Goal: Task Accomplishment & Management: Manage account settings

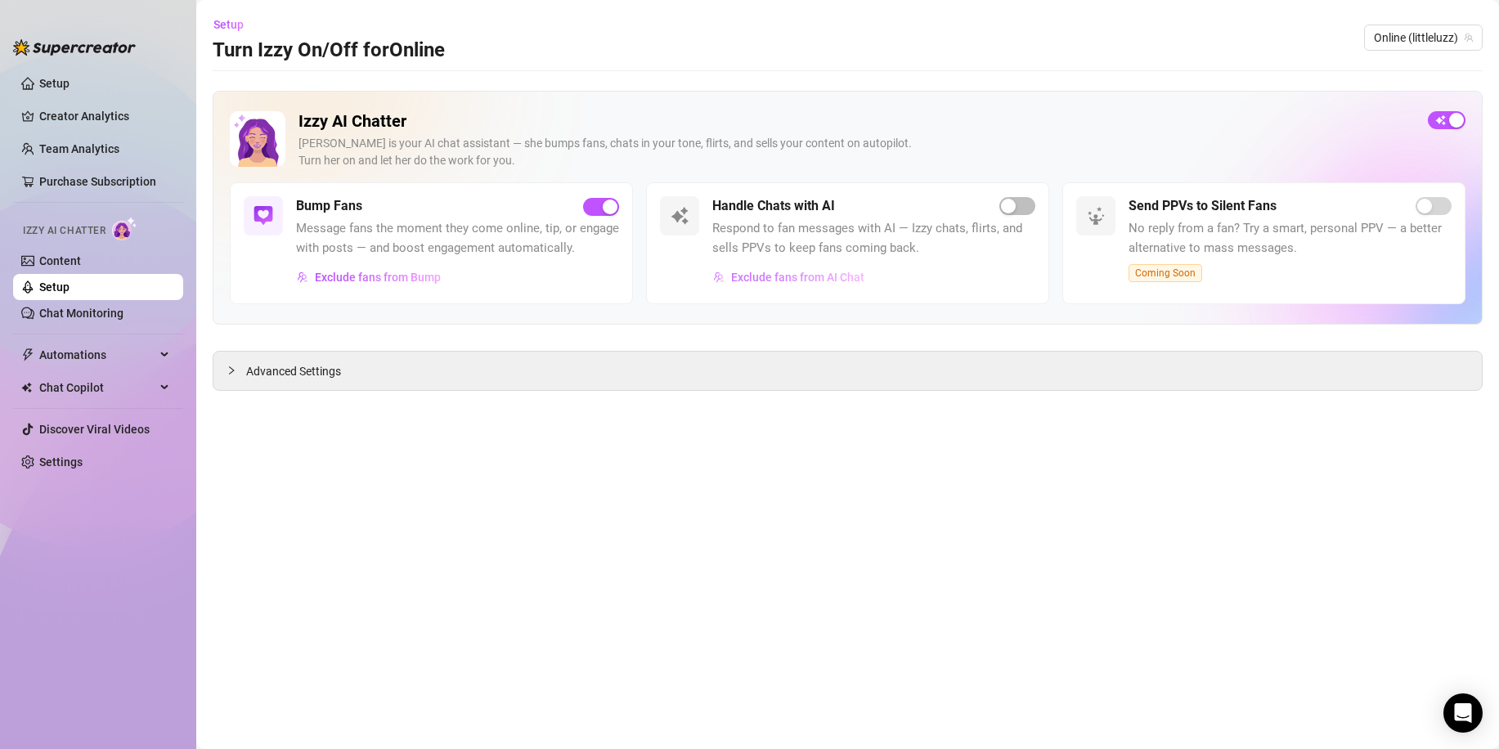
click at [800, 287] on button "Exclude fans from AI Chat" at bounding box center [788, 277] width 153 height 26
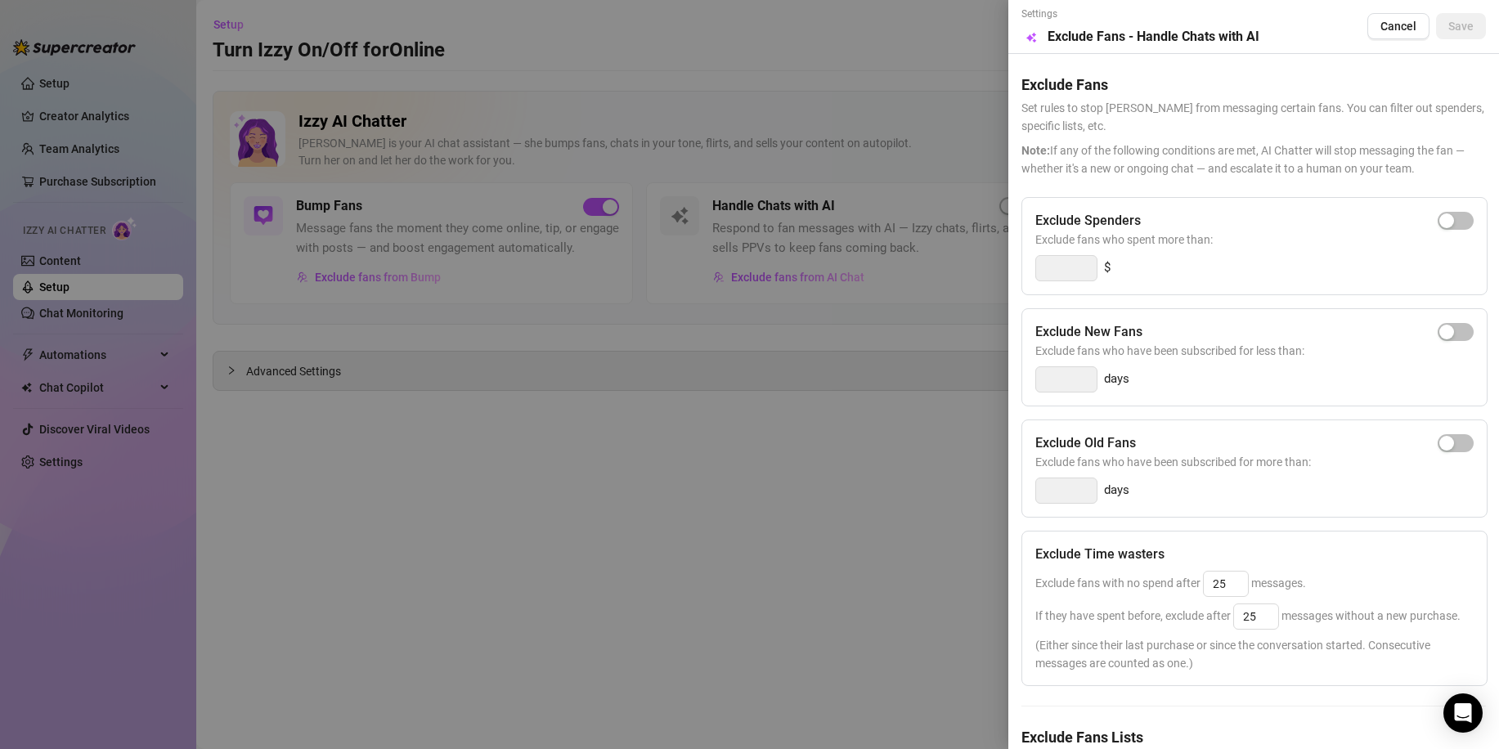
click at [810, 251] on div at bounding box center [749, 374] width 1499 height 749
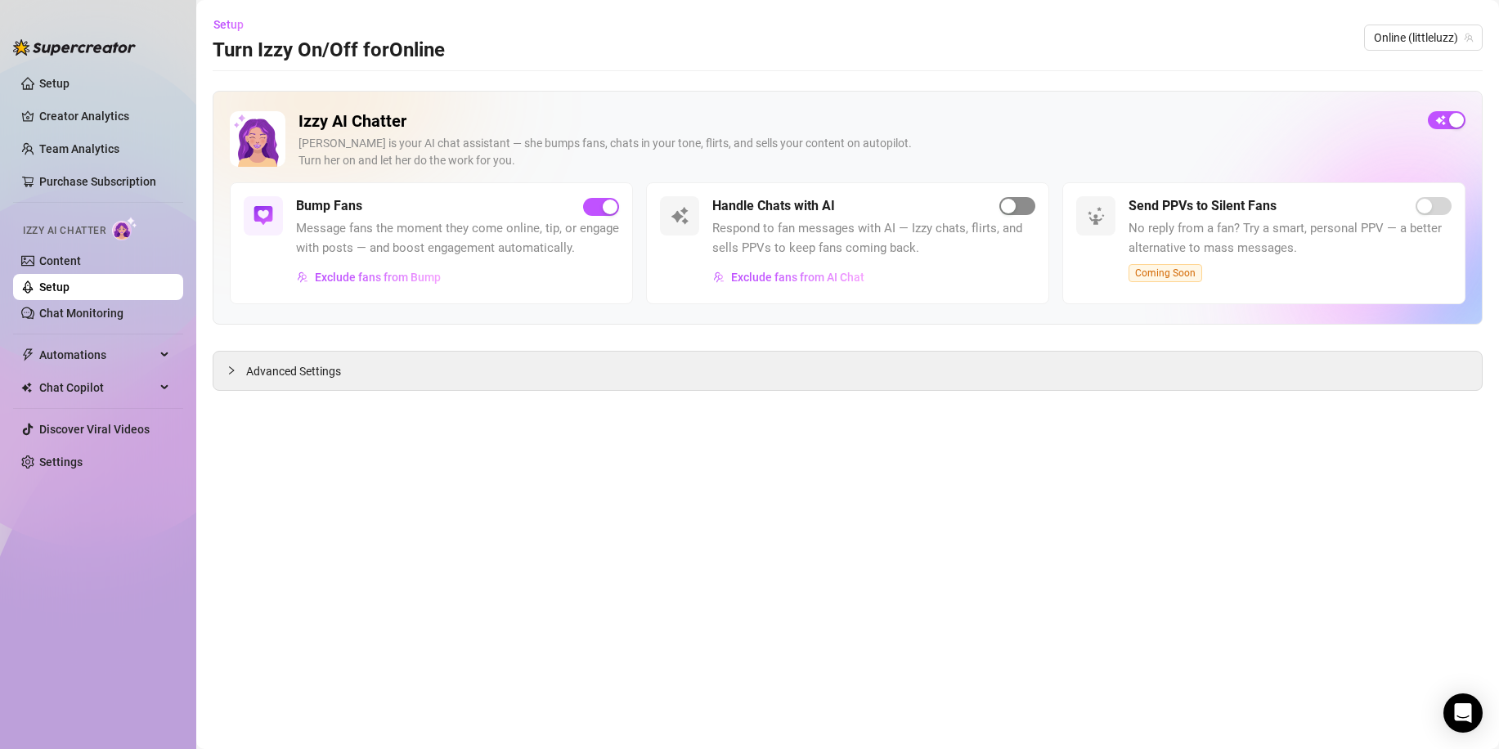
click at [1006, 212] on div "button" at bounding box center [1008, 206] width 15 height 15
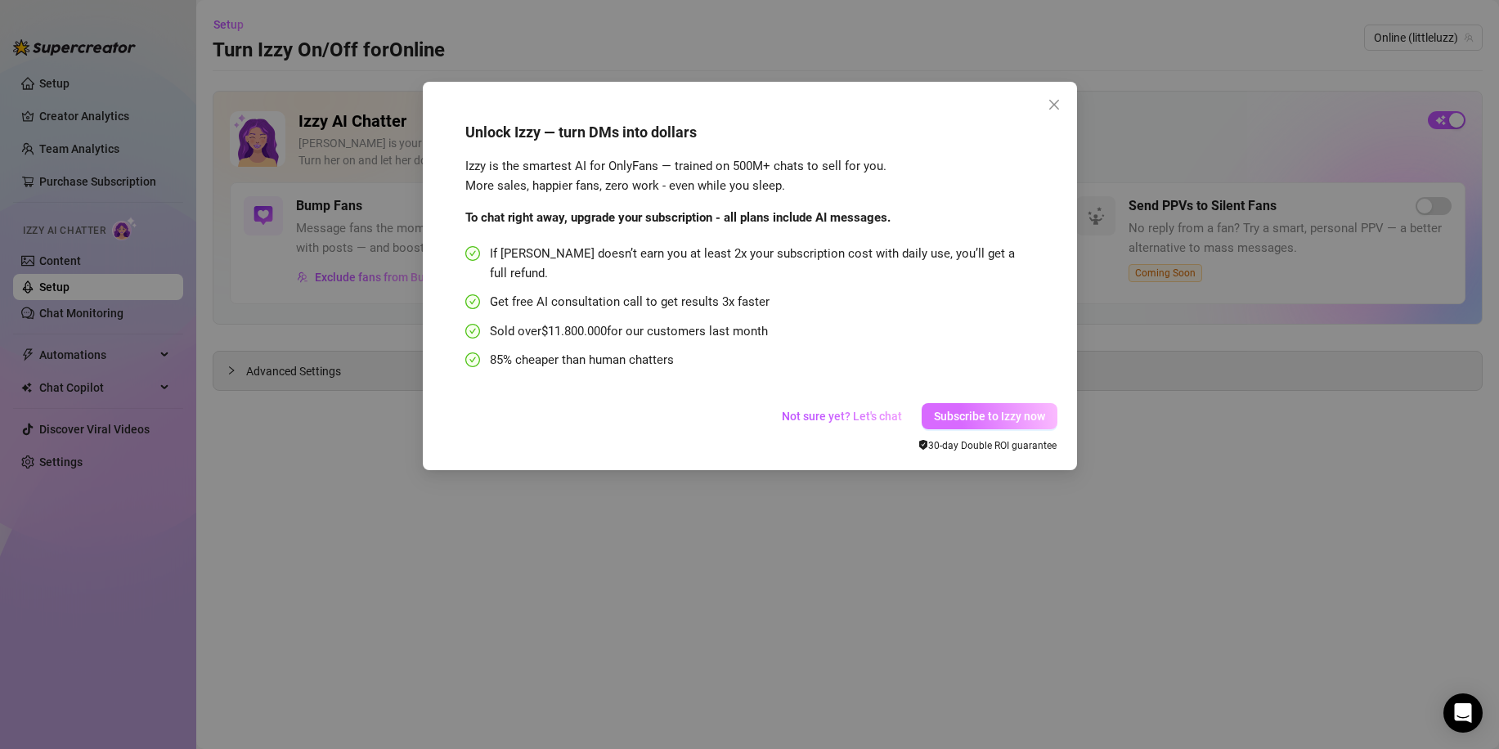
click at [962, 410] on span "Subscribe to Izzy now" at bounding box center [989, 416] width 111 height 13
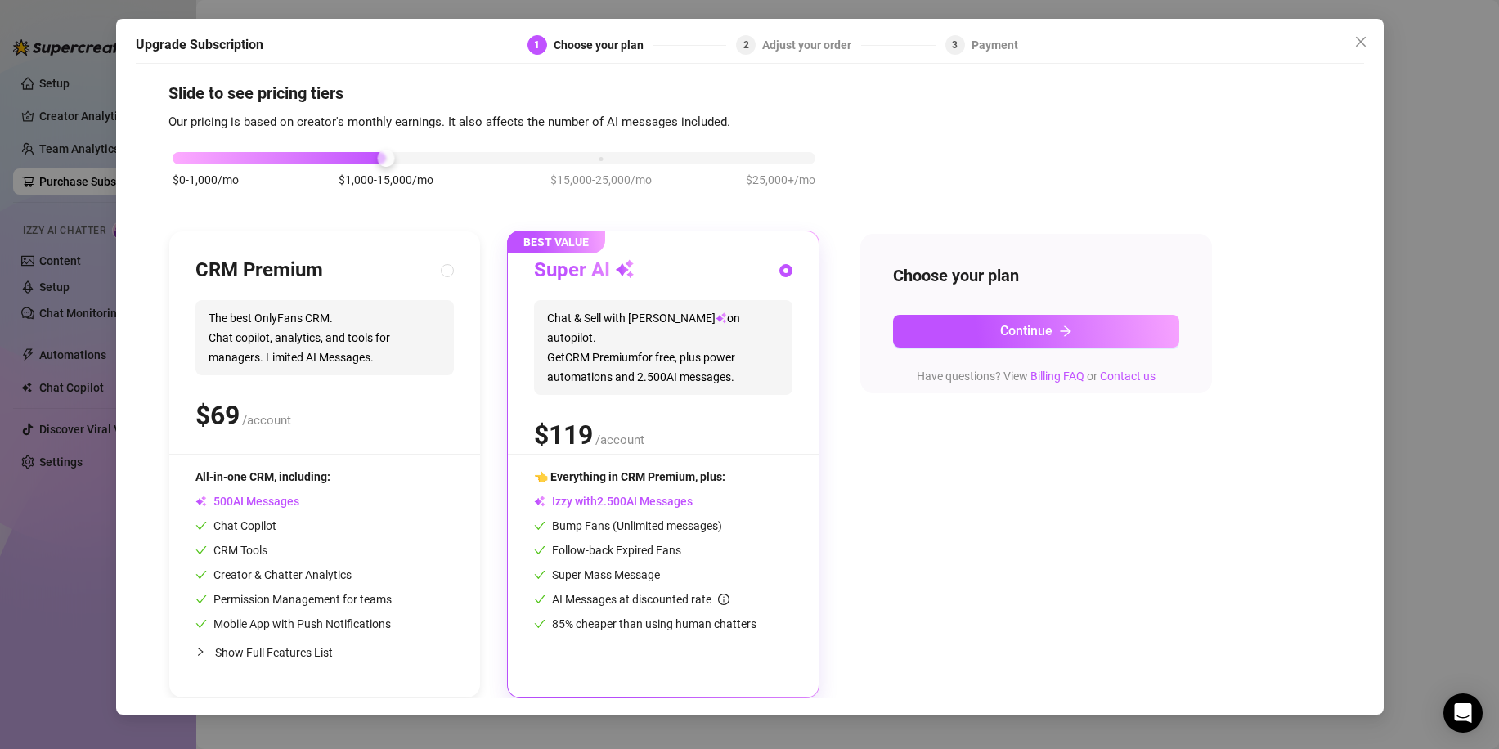
scroll to position [13, 0]
click at [91, 542] on div "Upgrade Subscription 1 Choose your plan 2 Adjust your order 3 Payment Slide to …" at bounding box center [749, 374] width 1499 height 749
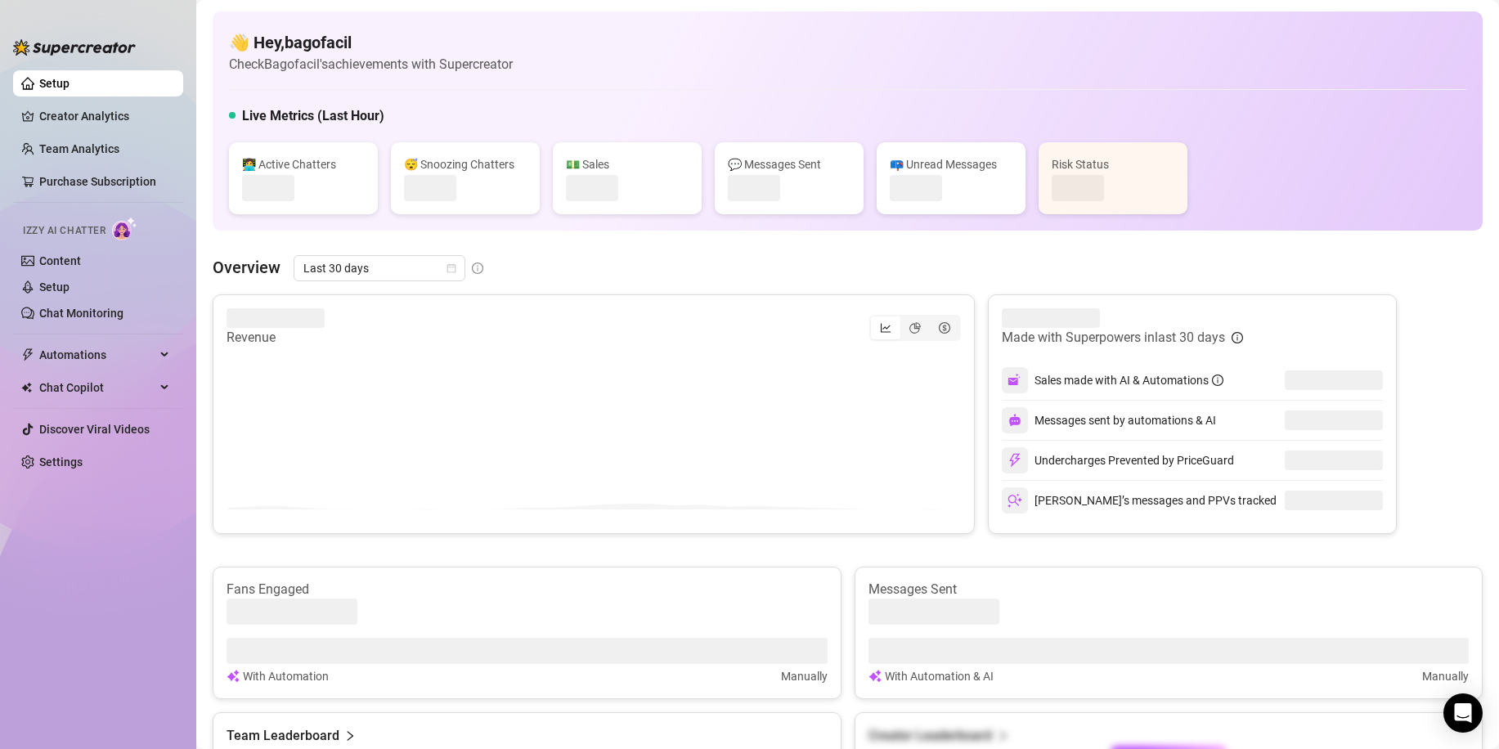
click at [62, 542] on ul "Setup Creator Analytics Team Analytics Purchase Subscription Izzy AI Chatter Co…" at bounding box center [98, 396] width 170 height 664
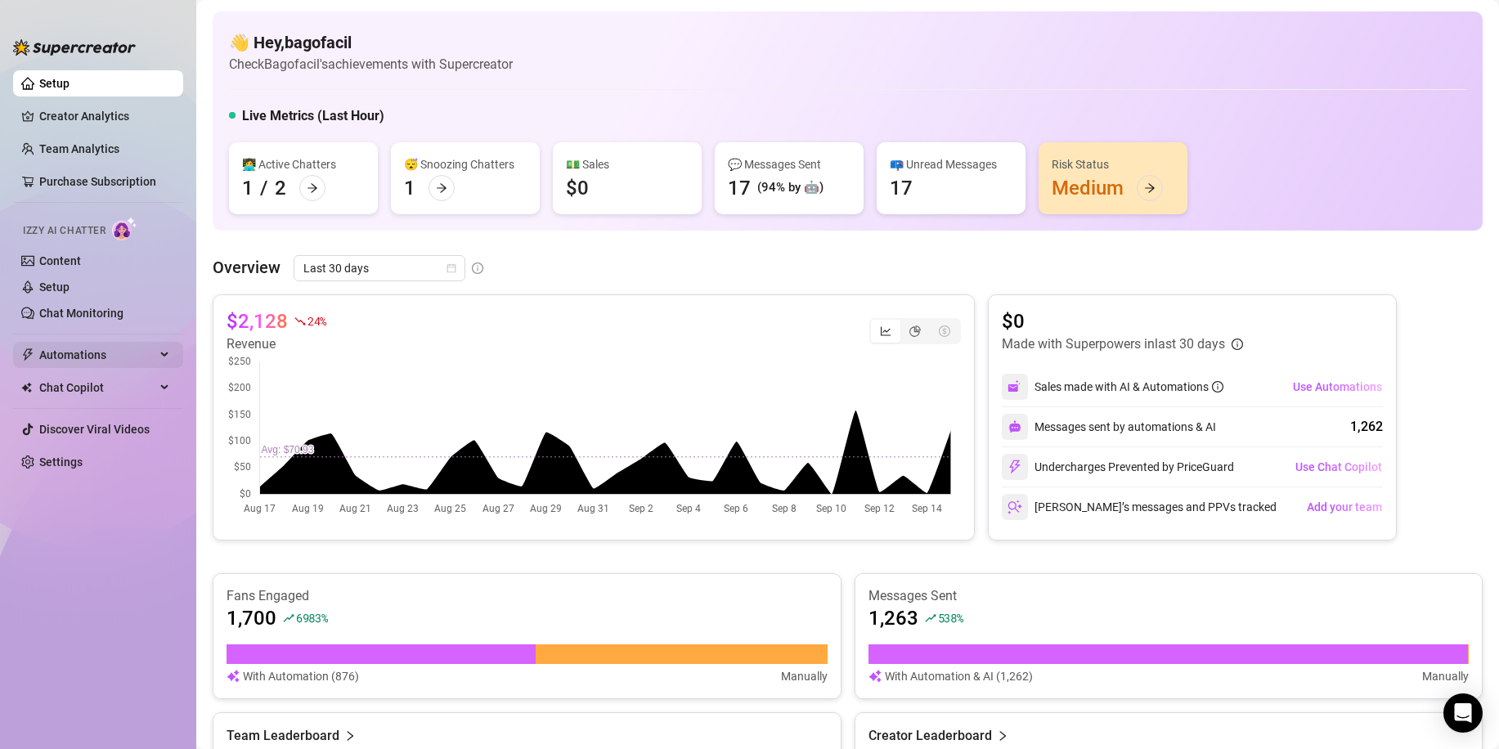
click at [79, 356] on span "Automations" at bounding box center [97, 355] width 116 height 26
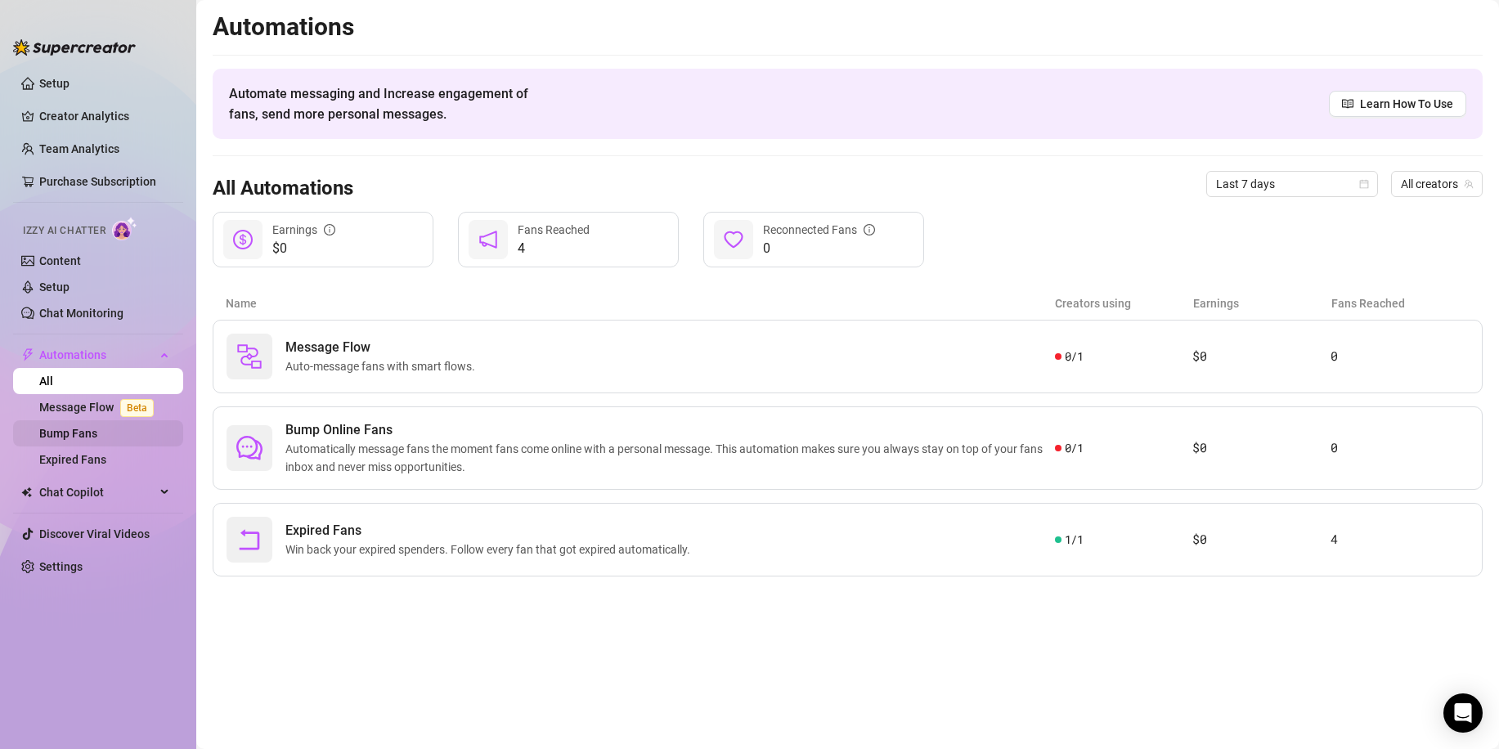
click at [87, 436] on link "Bump Fans" at bounding box center [68, 433] width 58 height 13
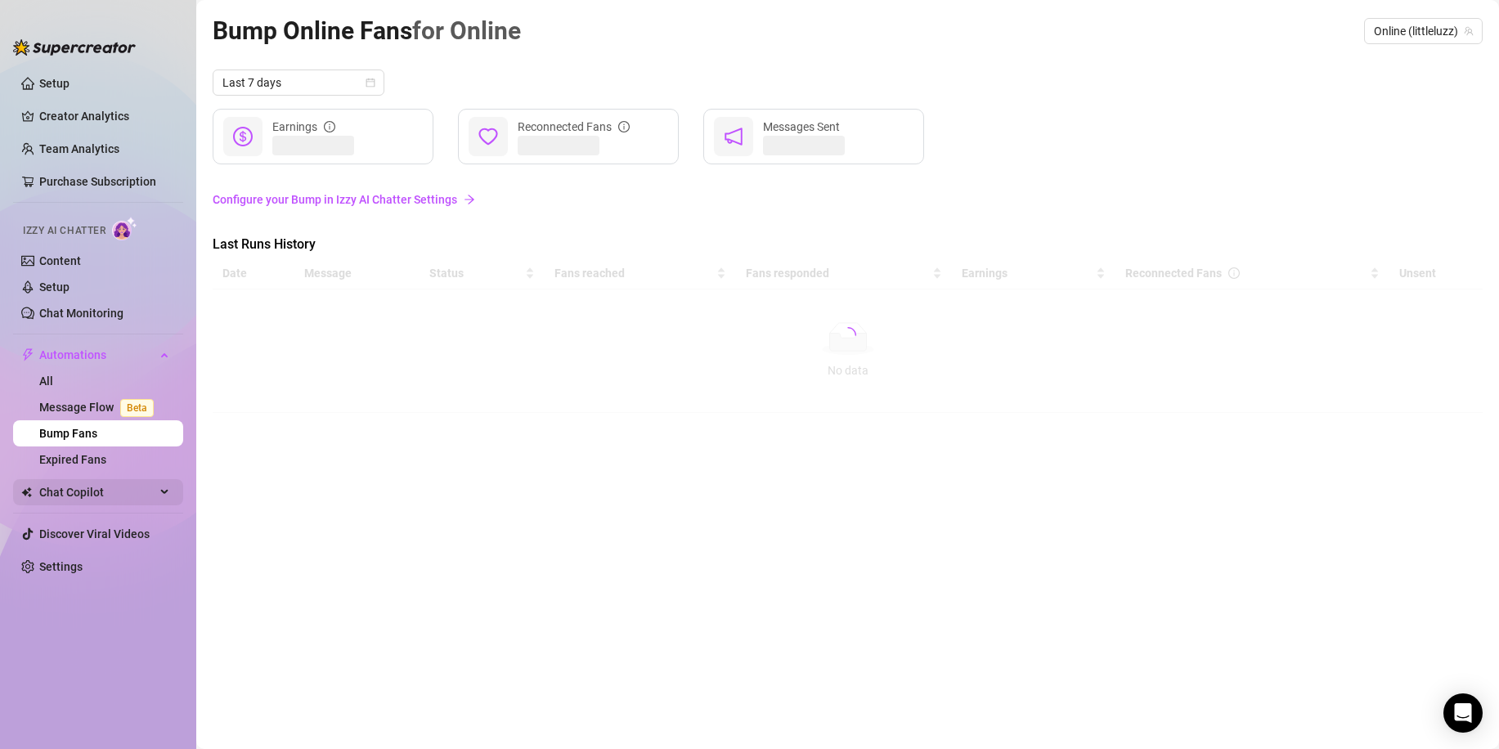
click at [86, 486] on span "Chat Copilot" at bounding box center [97, 492] width 116 height 26
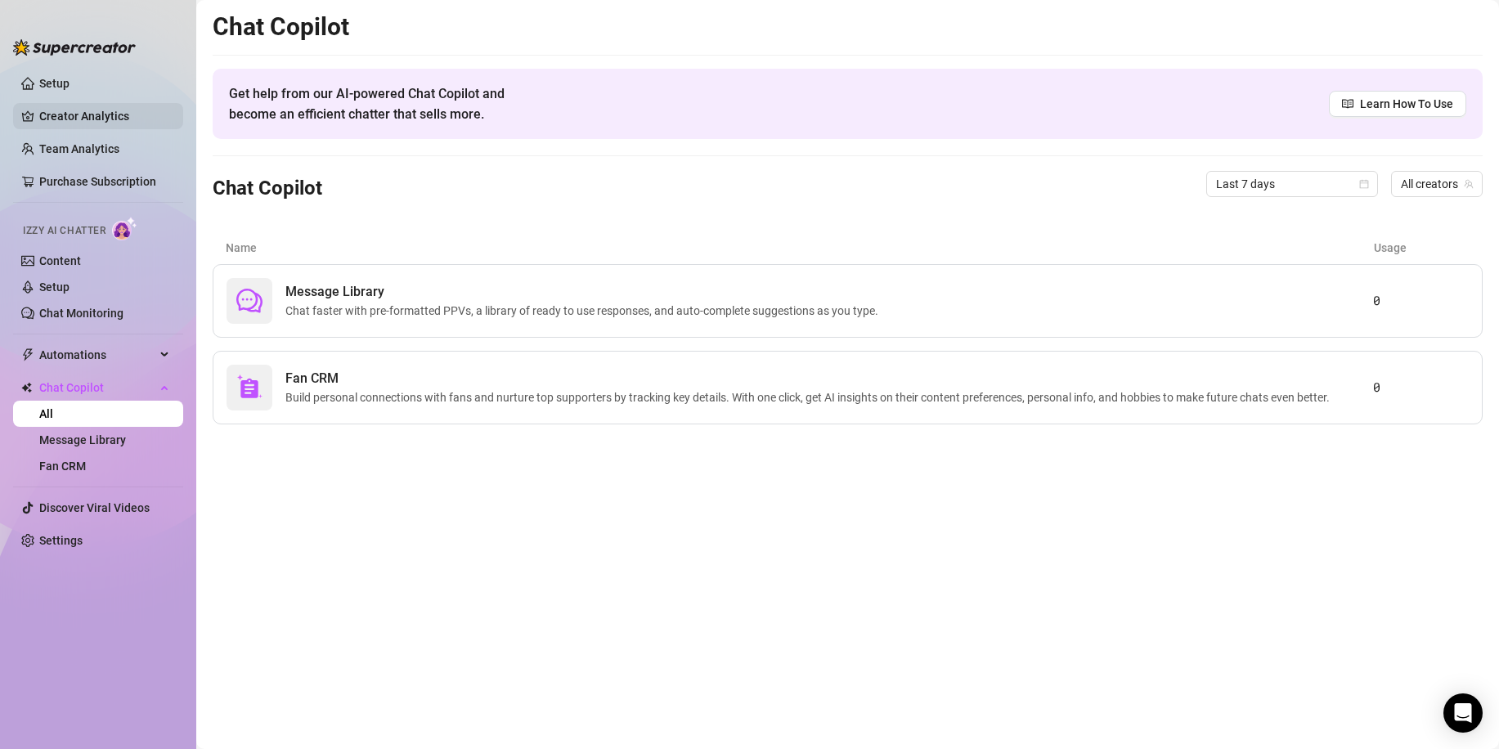
click at [92, 108] on link "Creator Analytics" at bounding box center [104, 116] width 131 height 26
